Goal: Information Seeking & Learning: Find specific fact

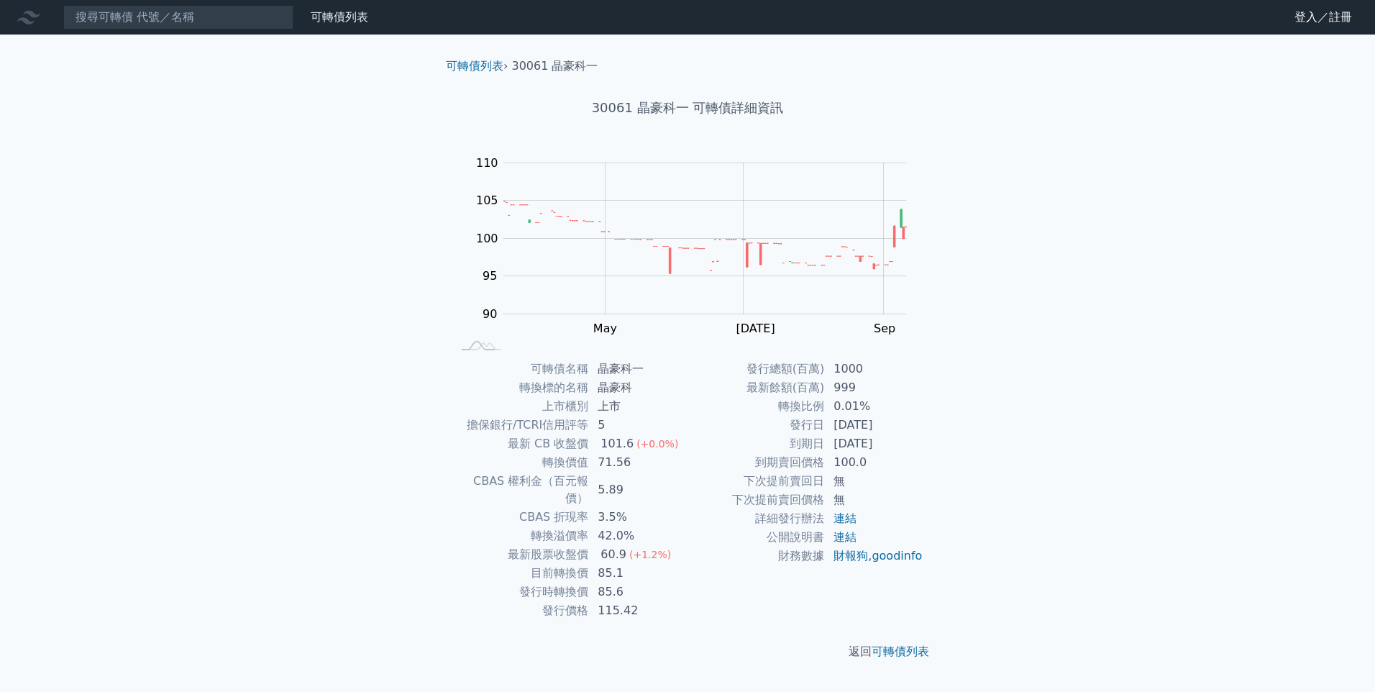
click at [717, 325] on div "可轉債列表 財務數據 可轉債列表 財務數據 登入／註冊 登入／註冊 可轉債列表 › 30061 晶豪科一 30061 晶豪科一 可轉債詳細資訊 Zoom Ou…" at bounding box center [687, 346] width 1375 height 692
drag, startPoint x: 527, startPoint y: 560, endPoint x: 629, endPoint y: 558, distance: 101.4
click at [629, 468] on tr "目前轉換價 85.1" at bounding box center [570, 573] width 236 height 19
click at [630, 468] on td "85.1" at bounding box center [638, 573] width 99 height 19
